Goal: Task Accomplishment & Management: Use online tool/utility

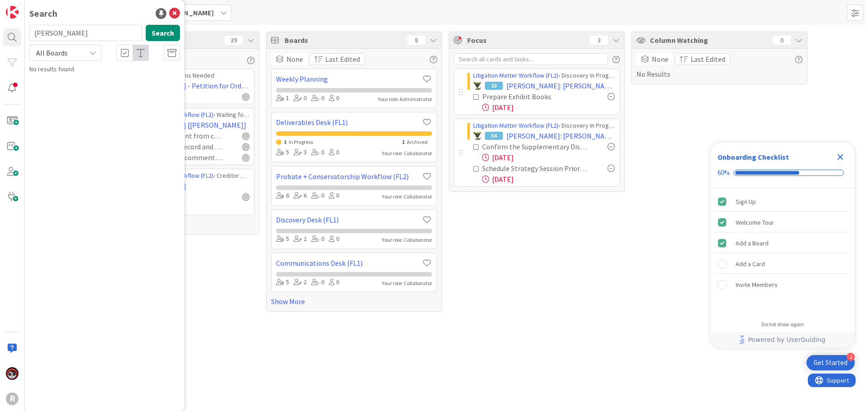
click at [619, 239] on div "Focus 3 Litigation Matter Workflow (FL2) › Discovery In Progress 13 [PERSON_NAM…" at bounding box center [537, 172] width 176 height 280
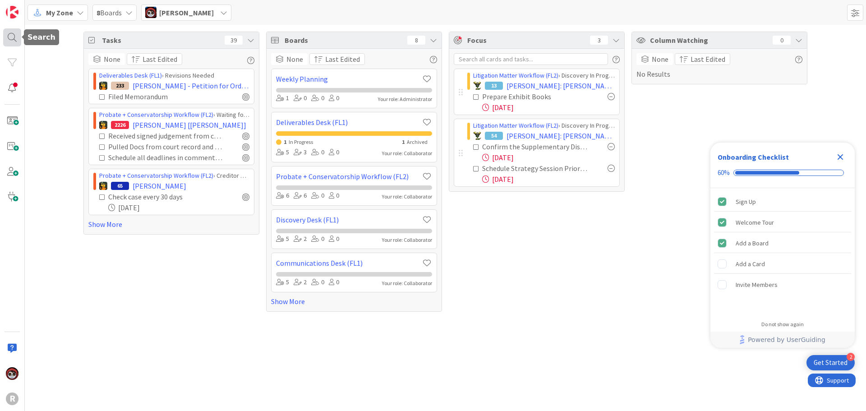
click at [7, 41] on div at bounding box center [12, 37] width 18 height 18
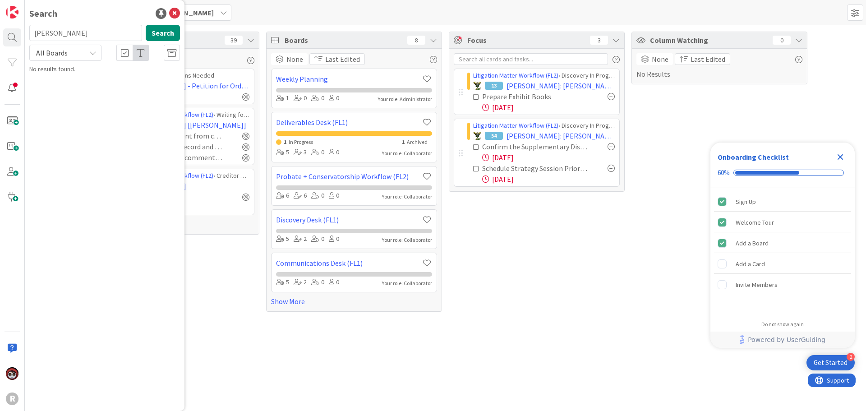
click at [61, 36] on input "[PERSON_NAME]" at bounding box center [85, 33] width 113 height 16
drag, startPoint x: 61, startPoint y: 36, endPoint x: 25, endPoint y: 36, distance: 35.6
click at [25, 36] on div "[PERSON_NAME] Search" at bounding box center [104, 35] width 161 height 20
type input "[PERSON_NAME]"
click at [154, 74] on div "Litigation Matter Workflow (FL2) › Pre-litigation Negotiation" at bounding box center [111, 75] width 138 height 16
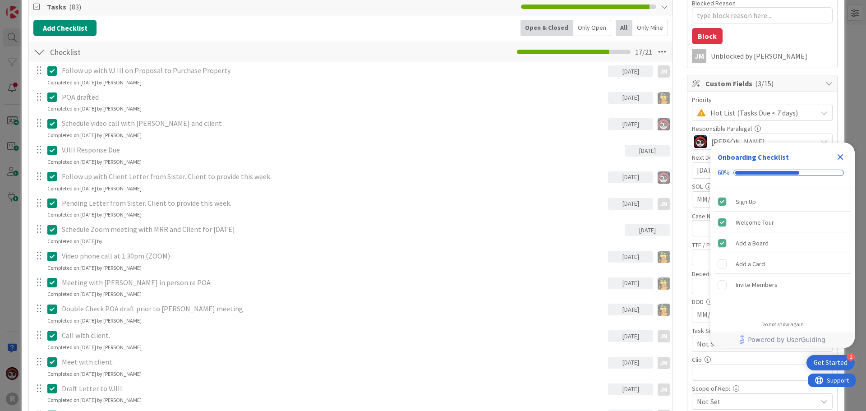
click at [587, 32] on div "Only Open" at bounding box center [592, 28] width 38 height 16
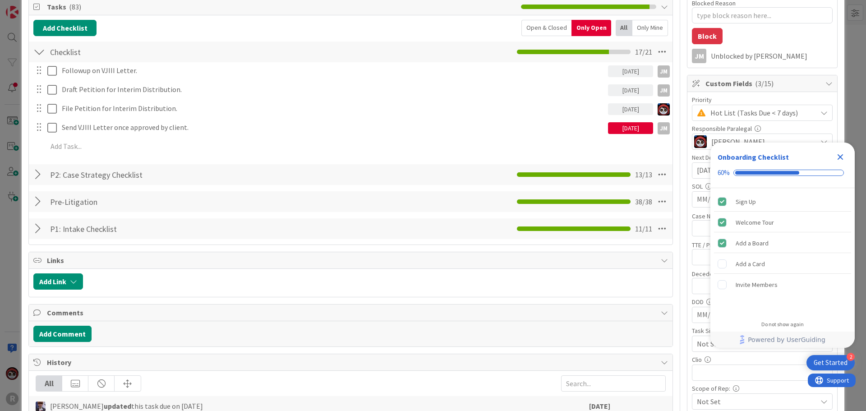
scroll to position [90, 0]
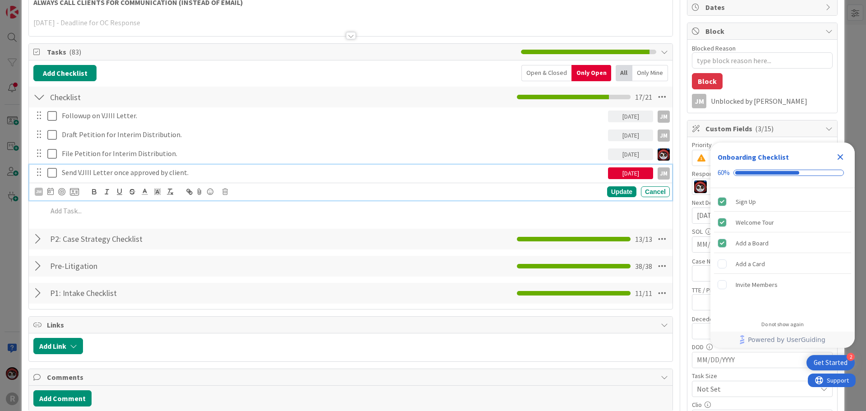
type textarea "x"
click at [125, 175] on p "Send VJIII Letter once approved by client." at bounding box center [333, 172] width 543 height 10
drag, startPoint x: 196, startPoint y: 176, endPoint x: 59, endPoint y: 173, distance: 137.6
click at [59, 173] on div "Send VJIII Letter once approved by client." at bounding box center [333, 173] width 550 height 16
drag, startPoint x: 98, startPoint y: 173, endPoint x: 363, endPoint y: 174, distance: 264.8
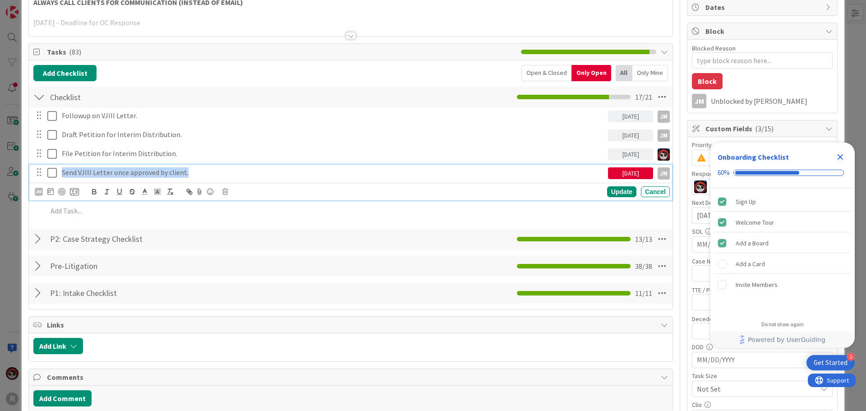
click at [363, 174] on p "Send VJIII Letter once approved by client." at bounding box center [333, 172] width 543 height 10
drag, startPoint x: 157, startPoint y: 175, endPoint x: 2, endPoint y: 169, distance: 154.8
click at [2, 169] on div "ID 382 Litigation Matter Workflow (FL2) Pre-litigation Negotiation Title 23 / 1…" at bounding box center [433, 205] width 866 height 411
copy p "Send VJIII Letter once approved by client."
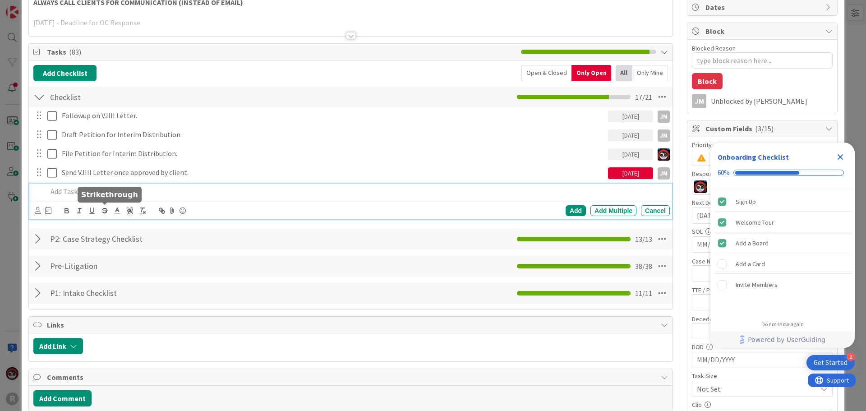
click at [101, 214] on div "Add Add Multiple Cancel" at bounding box center [350, 202] width 643 height 36
paste div
click at [61, 195] on p "Send VJIII Letter once approved by client." at bounding box center [356, 191] width 619 height 10
click at [40, 211] on icon at bounding box center [38, 210] width 6 height 7
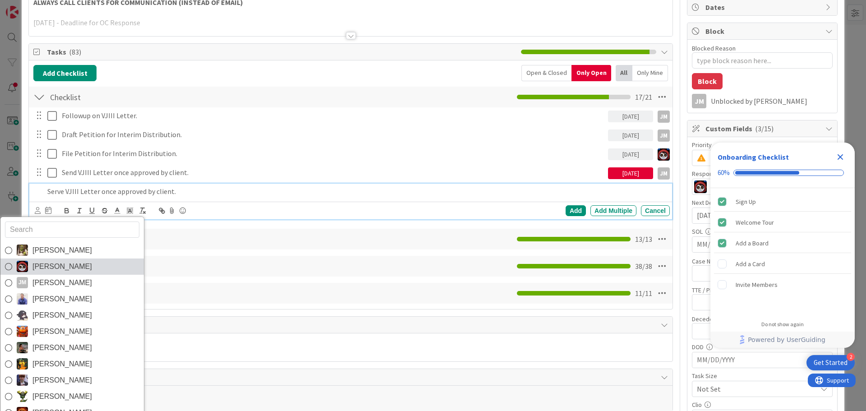
click at [55, 263] on span "[PERSON_NAME]" at bounding box center [62, 267] width 60 height 14
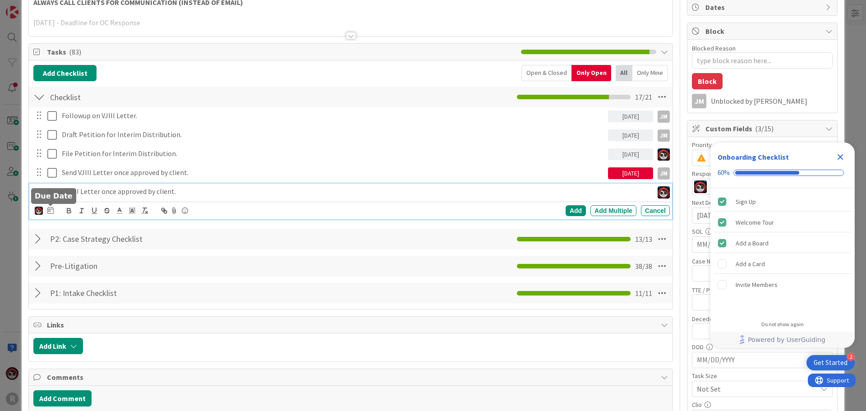
click at [52, 211] on icon at bounding box center [50, 210] width 6 height 7
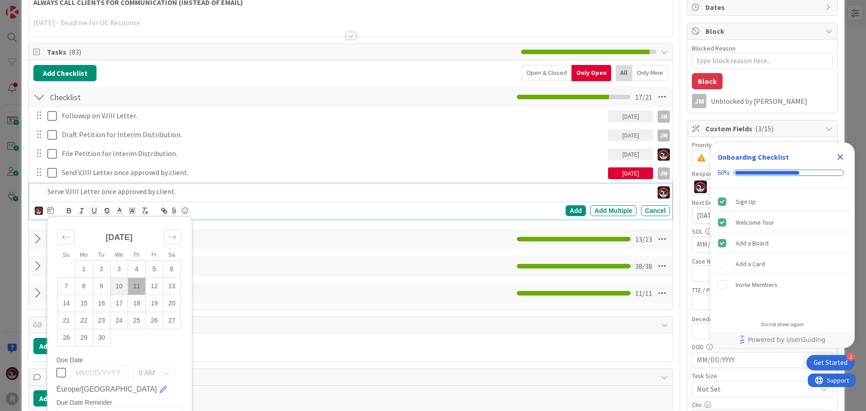
click at [121, 286] on td "10" at bounding box center [120, 285] width 18 height 17
click at [572, 211] on div "Add" at bounding box center [576, 210] width 20 height 11
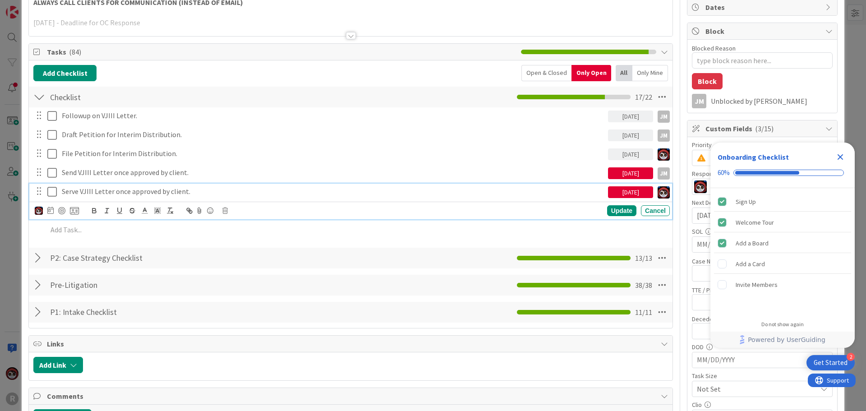
click at [169, 194] on p "Serve VJIII Letter once approved by client." at bounding box center [333, 191] width 543 height 10
click at [62, 212] on div at bounding box center [61, 210] width 7 height 7
click at [615, 209] on div "Update" at bounding box center [621, 211] width 29 height 11
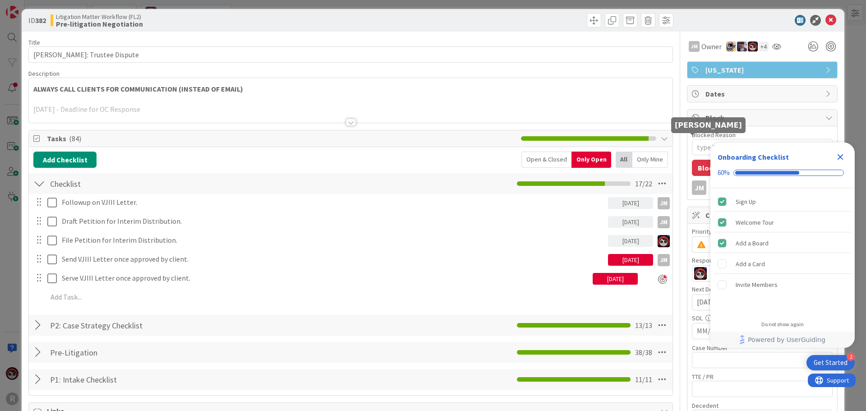
scroll to position [0, 0]
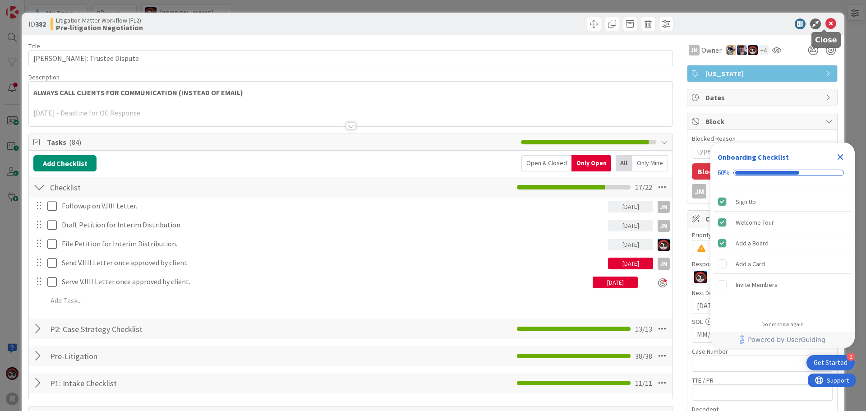
click at [825, 25] on icon at bounding box center [830, 23] width 11 height 11
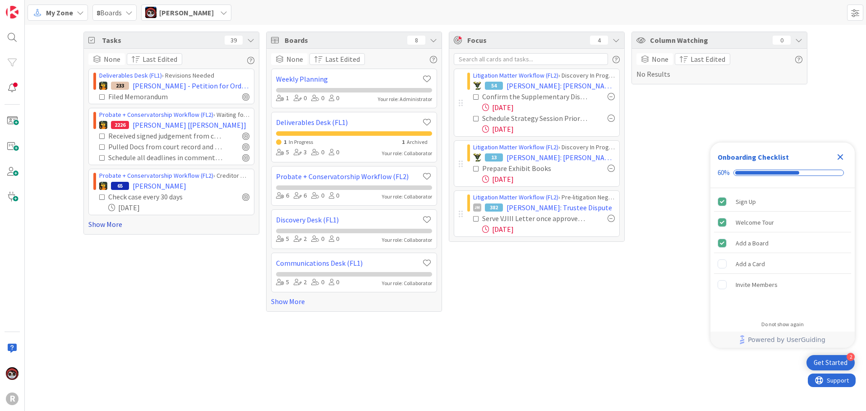
click at [111, 221] on link "Show More" at bounding box center [171, 224] width 166 height 11
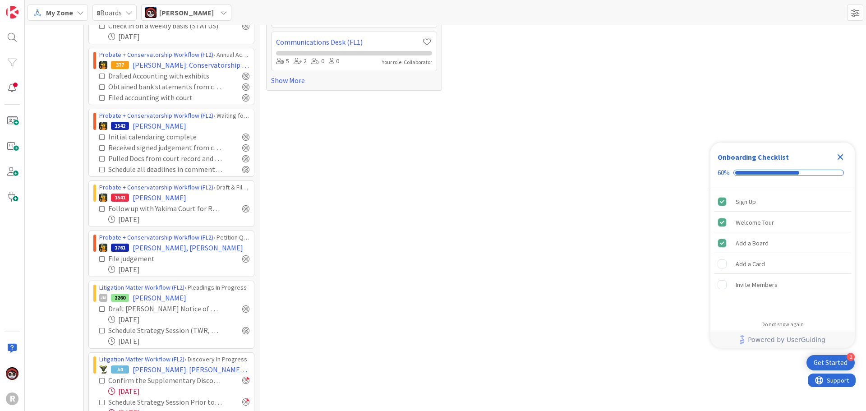
scroll to position [226, 0]
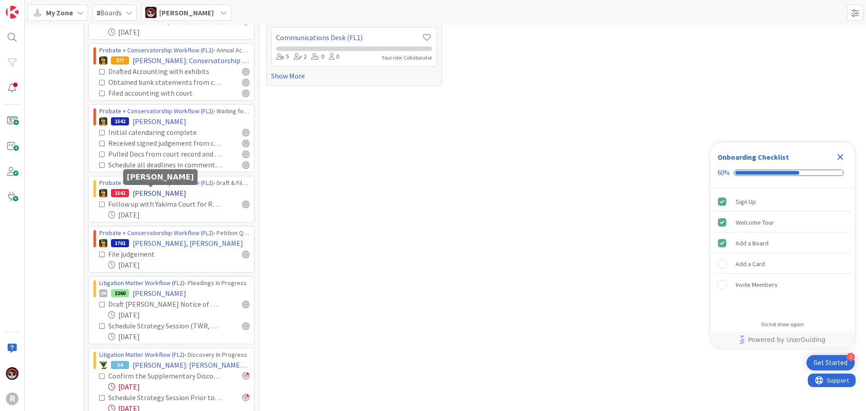
click at [156, 195] on span "[PERSON_NAME]" at bounding box center [160, 193] width 54 height 11
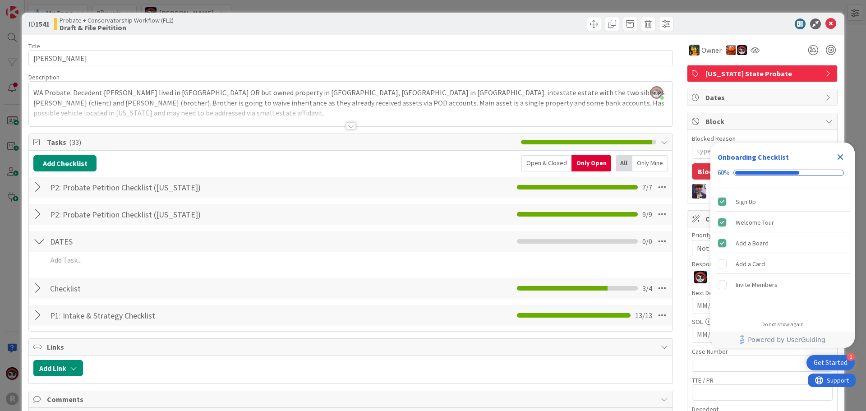
click at [38, 187] on div at bounding box center [39, 187] width 12 height 16
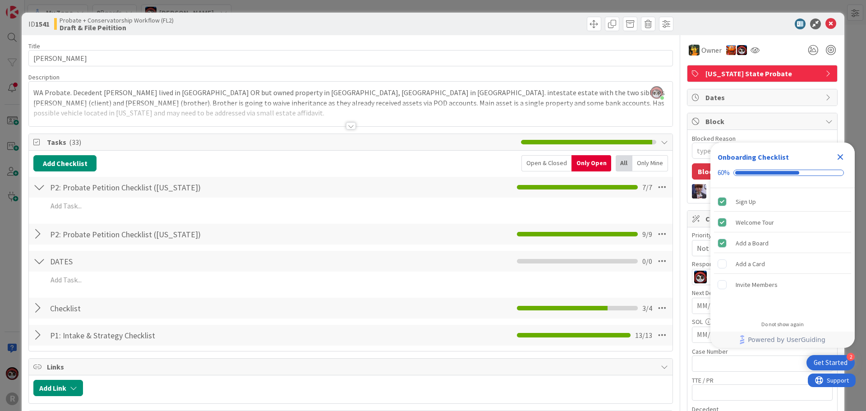
click at [34, 238] on div at bounding box center [39, 234] width 12 height 16
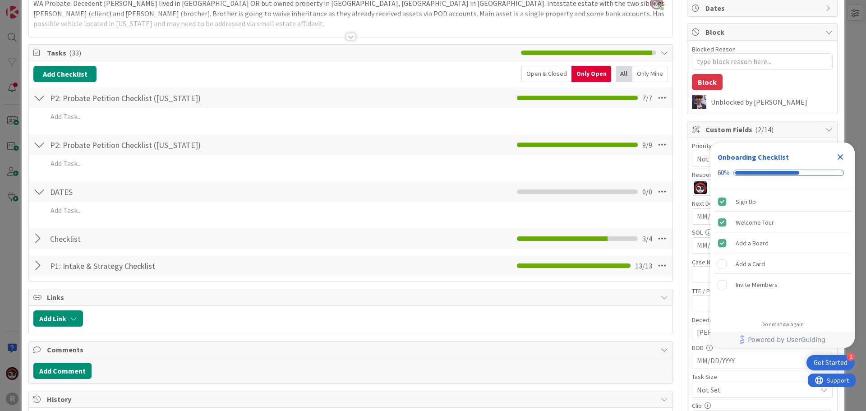
scroll to position [90, 0]
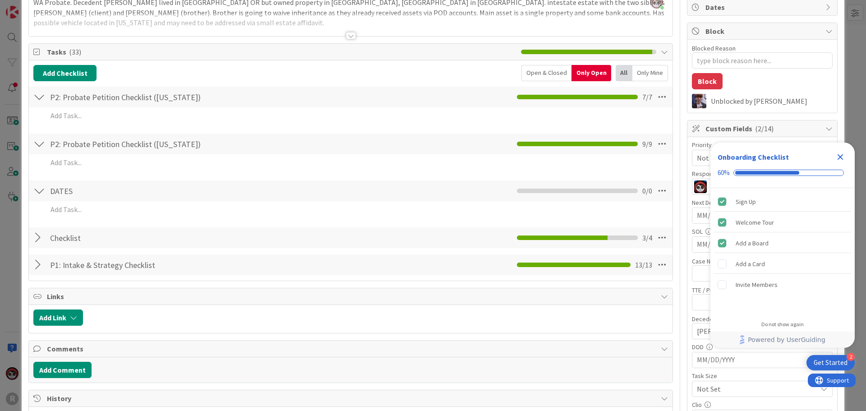
click at [38, 239] on div at bounding box center [39, 238] width 12 height 16
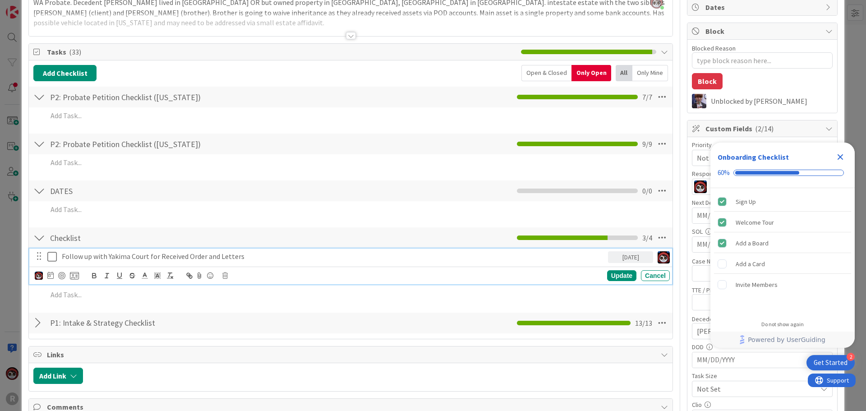
click at [169, 258] on p "Follow up with Yakima Court for Received Order and Letters" at bounding box center [333, 256] width 543 height 10
click at [64, 277] on div at bounding box center [61, 275] width 7 height 7
type textarea "x"
click at [608, 276] on div "Update" at bounding box center [621, 276] width 29 height 11
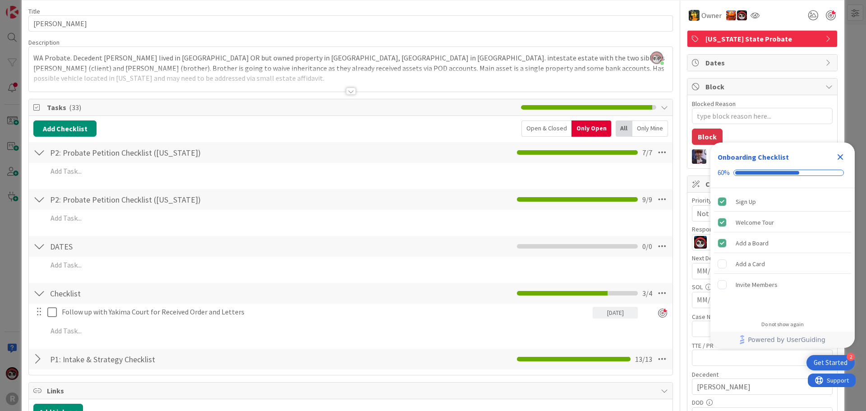
scroll to position [0, 0]
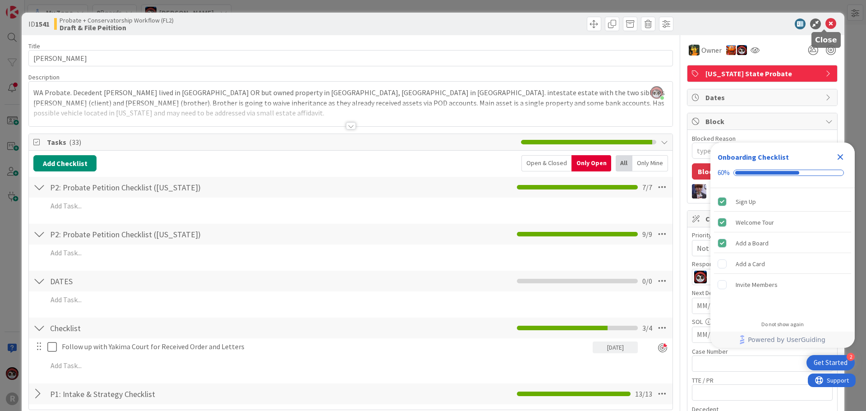
click at [825, 26] on icon at bounding box center [830, 23] width 11 height 11
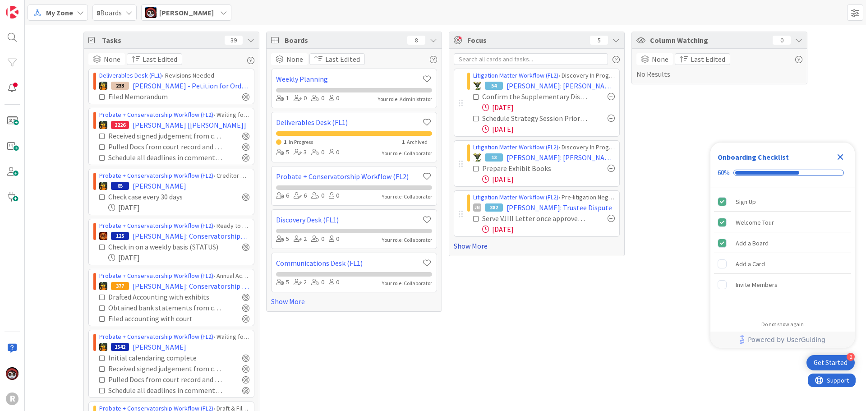
click at [467, 249] on link "Show More" at bounding box center [537, 245] width 166 height 11
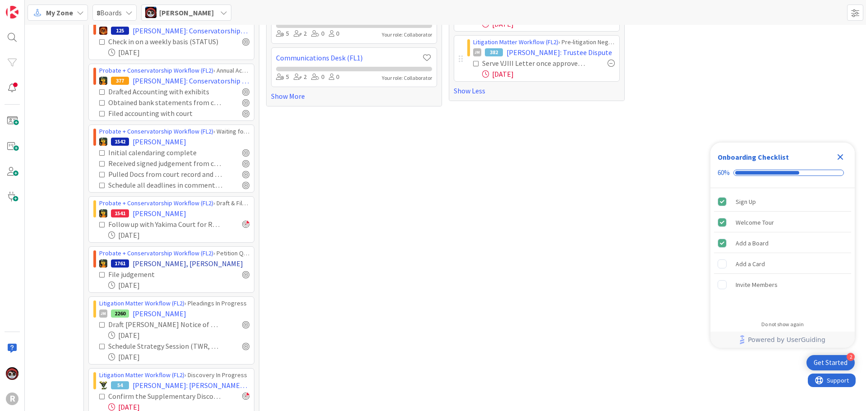
scroll to position [226, 0]
